Goal: Information Seeking & Learning: Learn about a topic

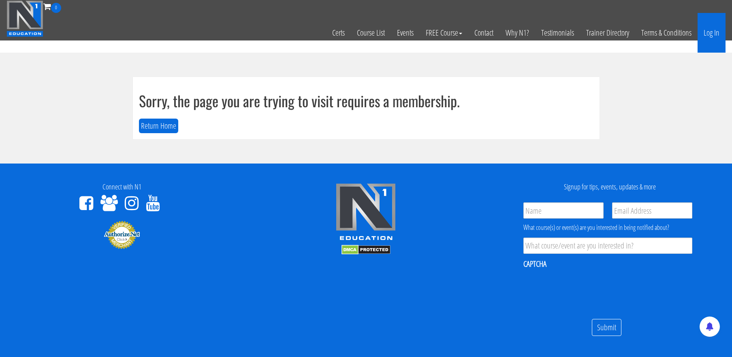
click at [715, 37] on link "Log In" at bounding box center [712, 33] width 28 height 40
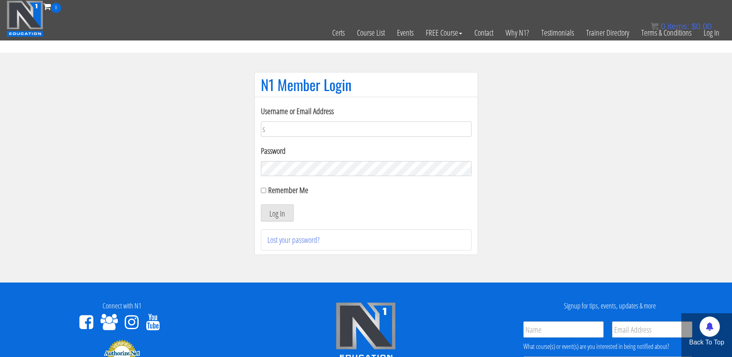
type input "[EMAIL_ADDRESS][DOMAIN_NAME]"
click at [261, 205] on button "Log In" at bounding box center [277, 213] width 33 height 17
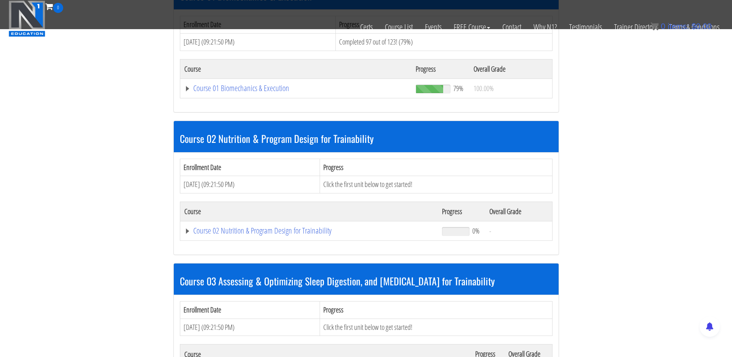
scroll to position [285, 0]
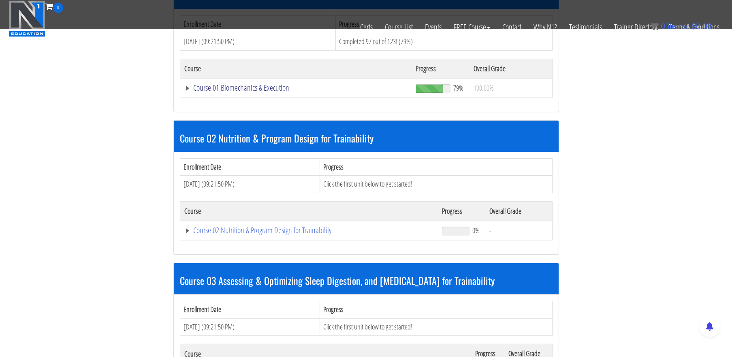
click at [250, 87] on link "Course 01 Biomechanics & Execution" at bounding box center [296, 88] width 224 height 8
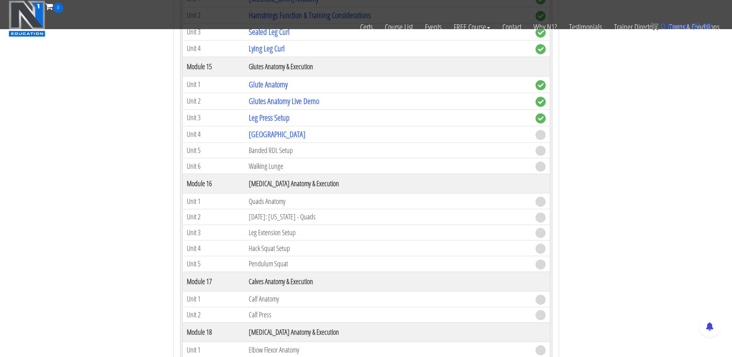
scroll to position [2178, 0]
click at [274, 131] on link "[GEOGRAPHIC_DATA]" at bounding box center [277, 134] width 57 height 11
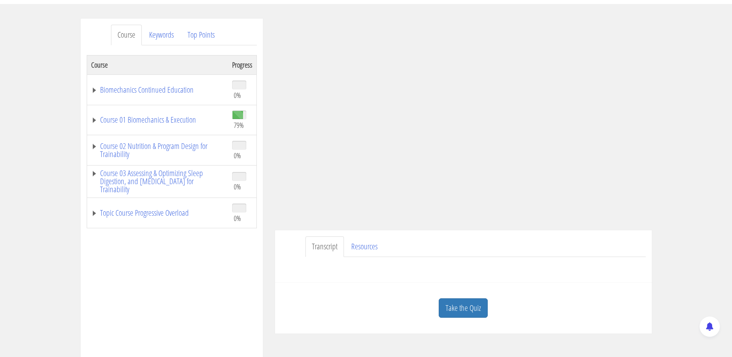
scroll to position [97, 0]
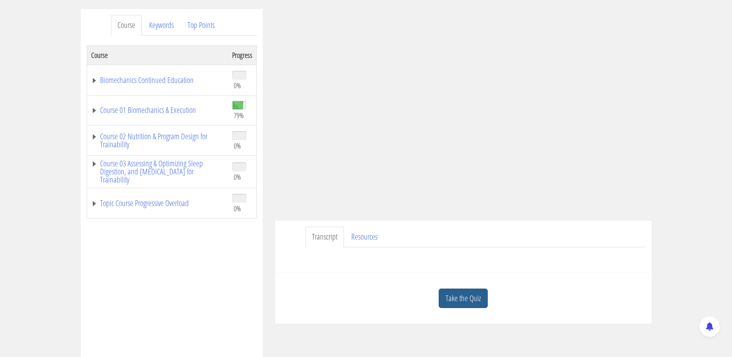
click at [472, 297] on link "Take the Quiz" at bounding box center [463, 299] width 49 height 20
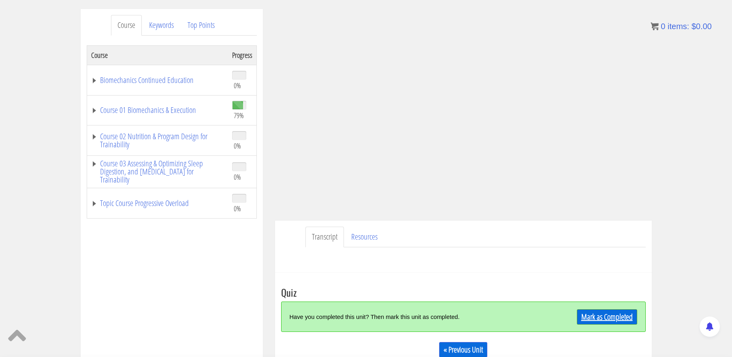
click at [599, 321] on link "Mark as Completed" at bounding box center [607, 317] width 60 height 15
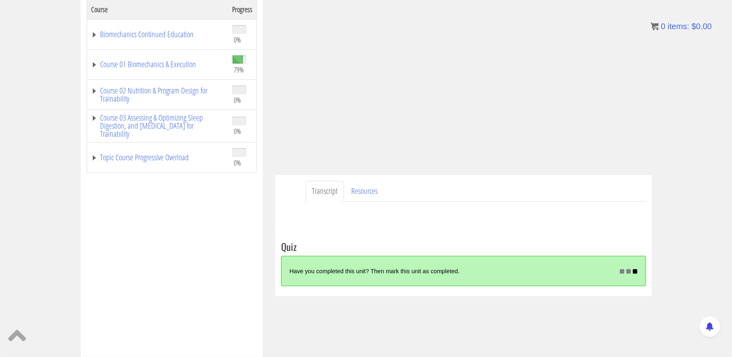
scroll to position [150, 0]
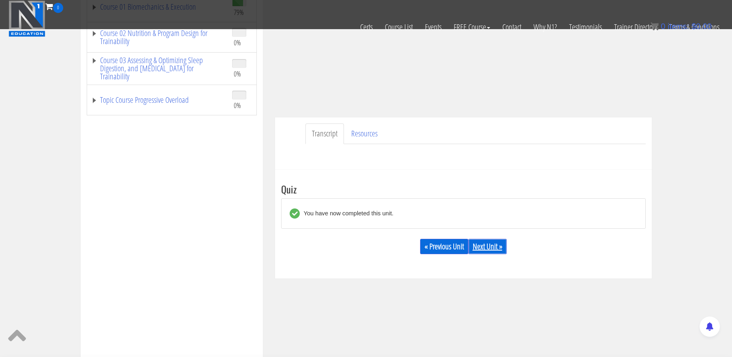
click at [485, 252] on link "Next Unit »" at bounding box center [487, 246] width 38 height 15
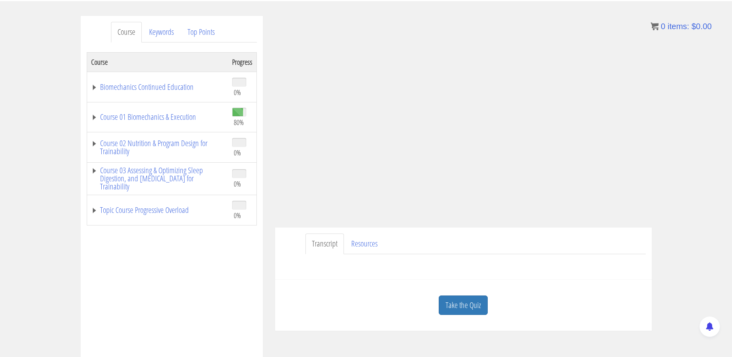
scroll to position [91, 0]
click at [480, 305] on link "Take the Quiz" at bounding box center [463, 305] width 49 height 20
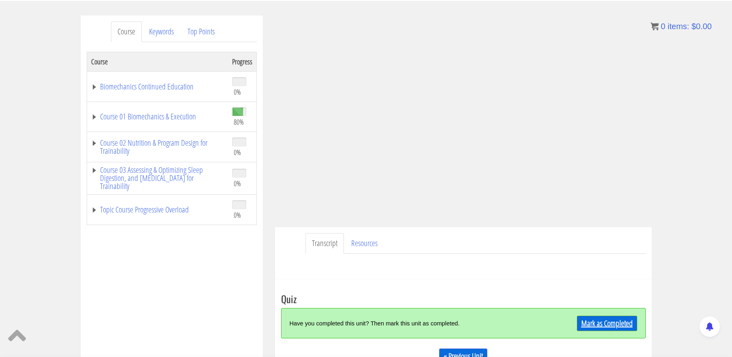
click at [628, 326] on link "Mark as Completed" at bounding box center [607, 323] width 60 height 15
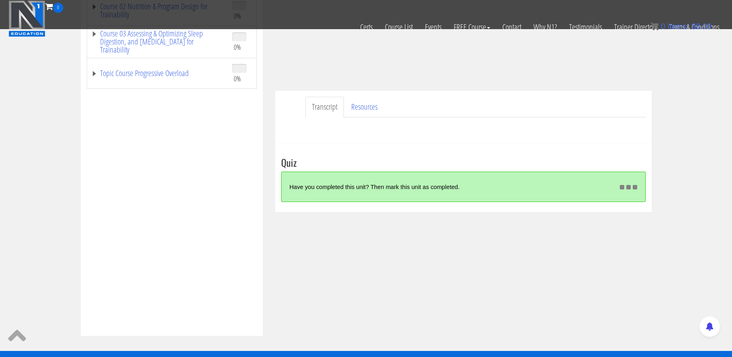
scroll to position [177, 0]
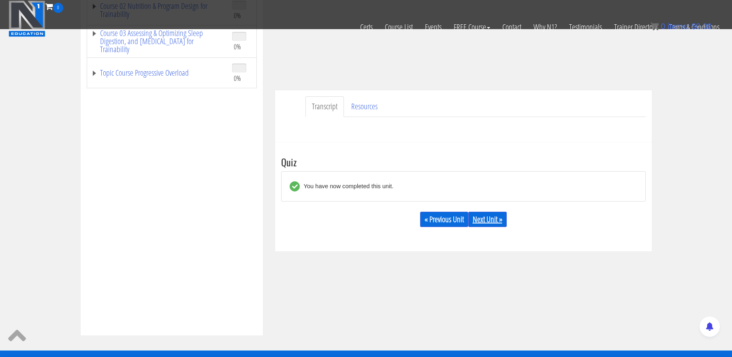
click at [482, 224] on link "Next Unit »" at bounding box center [487, 219] width 38 height 15
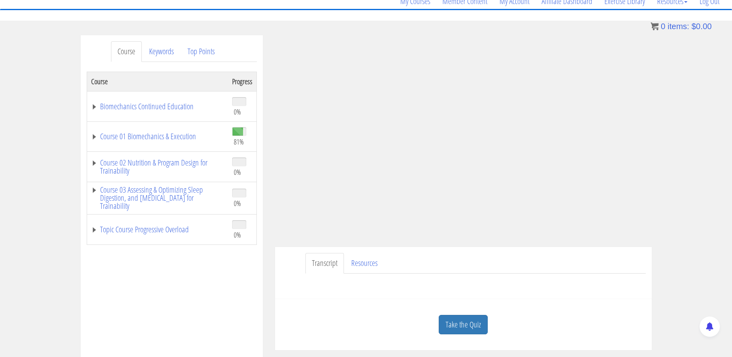
scroll to position [74, 0]
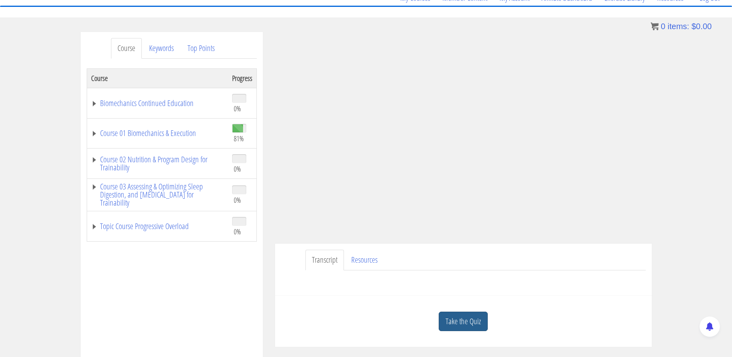
click at [452, 323] on link "Take the Quiz" at bounding box center [463, 322] width 49 height 20
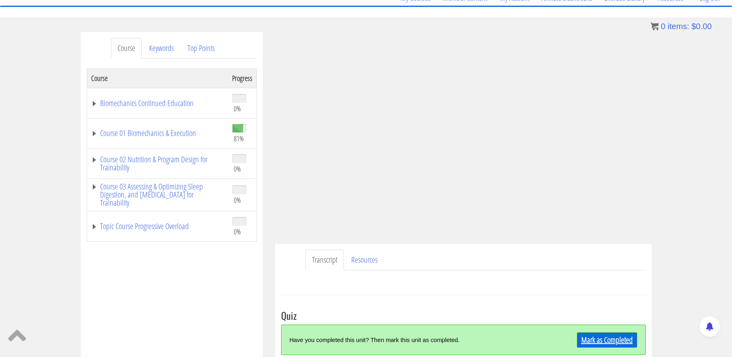
click at [589, 342] on link "Mark as Completed" at bounding box center [607, 340] width 60 height 15
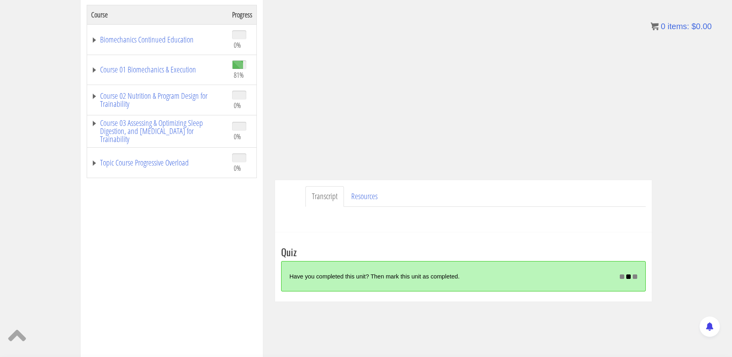
scroll to position [139, 0]
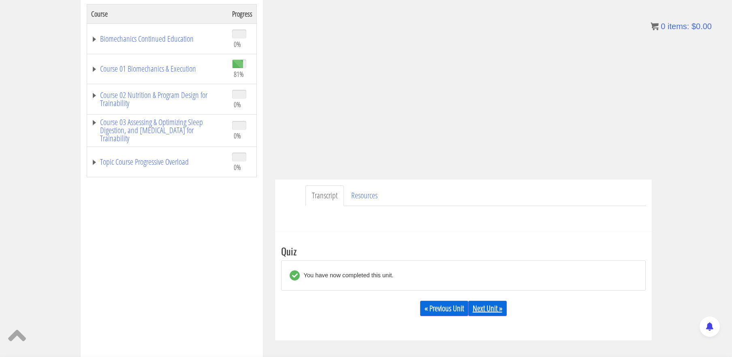
click at [489, 312] on link "Next Unit »" at bounding box center [487, 308] width 38 height 15
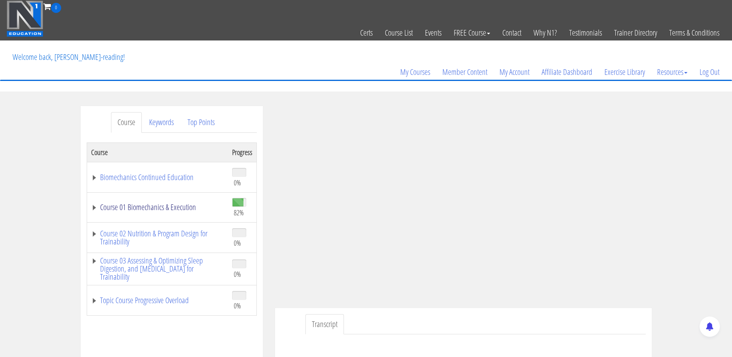
click at [183, 210] on link "Course 01 Biomechanics & Execution" at bounding box center [157, 207] width 133 height 8
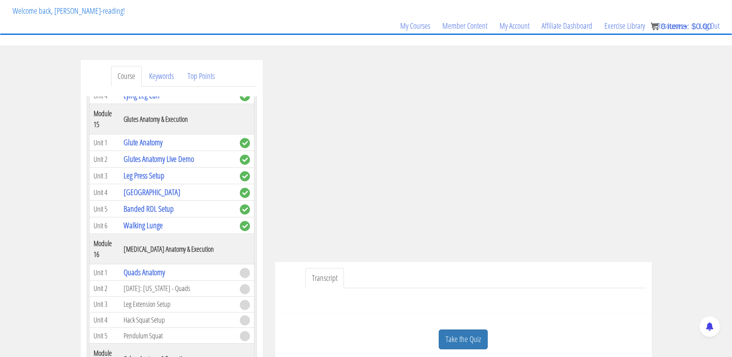
scroll to position [48, 0]
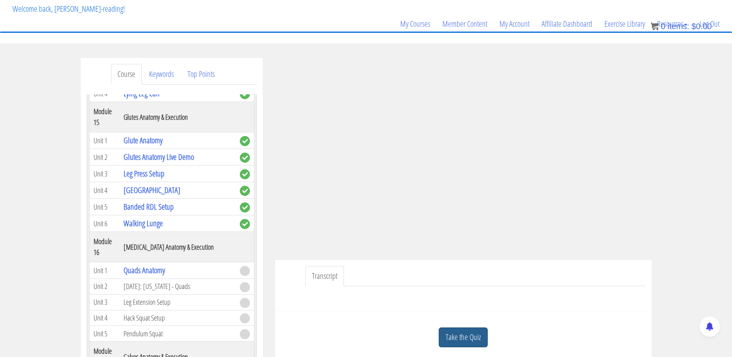
click at [464, 339] on link "Take the Quiz" at bounding box center [463, 338] width 49 height 20
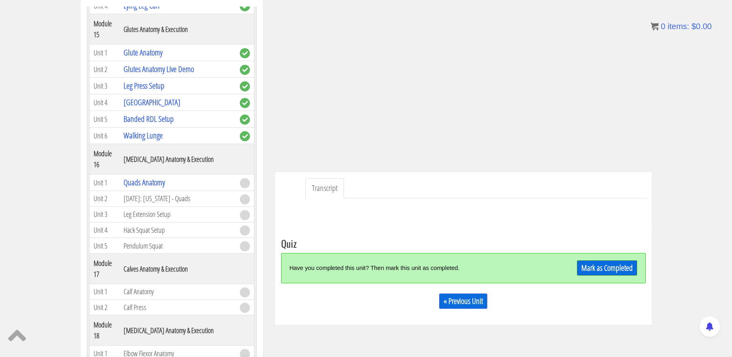
scroll to position [138, 0]
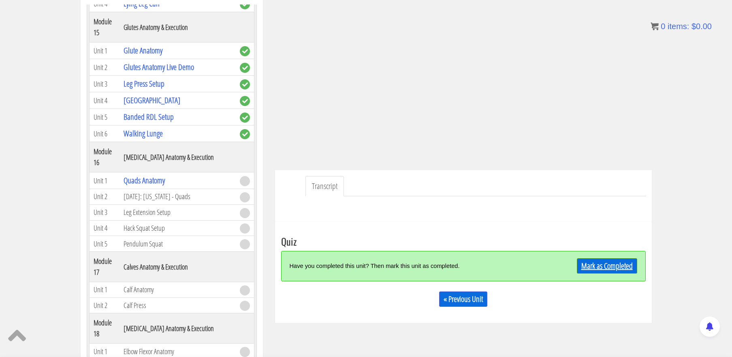
click at [614, 267] on link "Mark as Completed" at bounding box center [607, 266] width 60 height 15
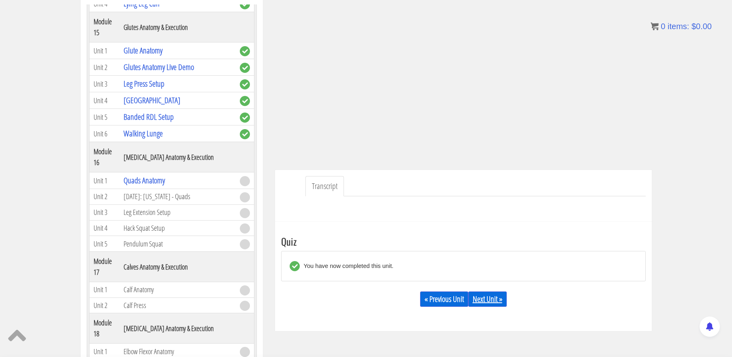
click at [496, 300] on link "Next Unit »" at bounding box center [487, 299] width 38 height 15
